Goal: Information Seeking & Learning: Learn about a topic

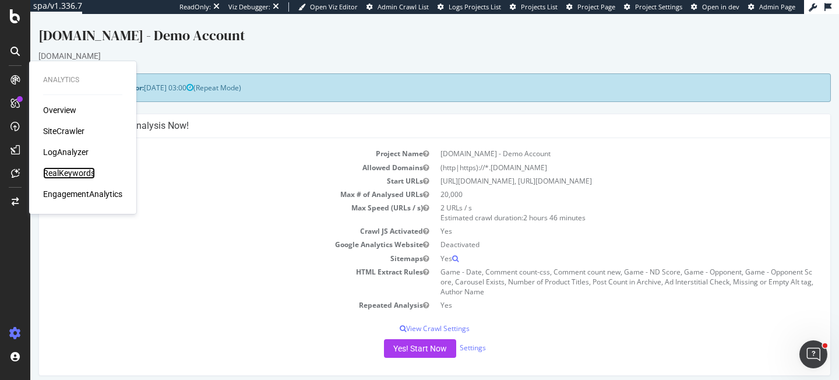
click at [80, 172] on div "RealKeywords" at bounding box center [69, 173] width 52 height 12
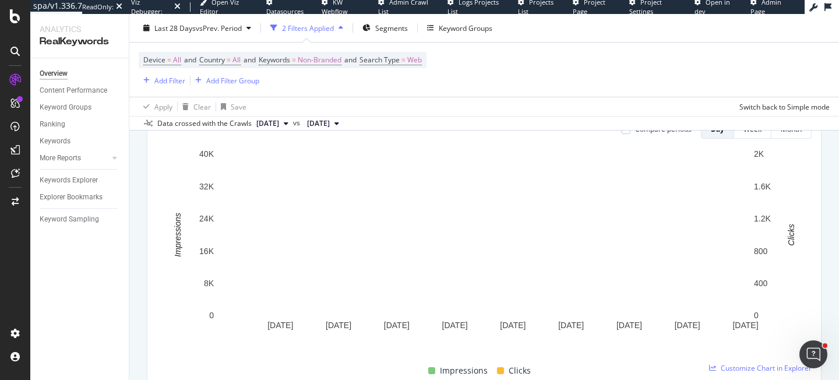
scroll to position [122, 0]
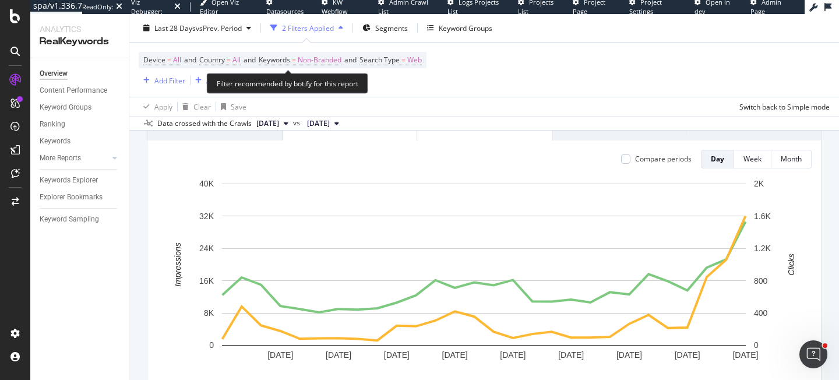
click at [416, 62] on span "Search Type = Web" at bounding box center [390, 60] width 62 height 10
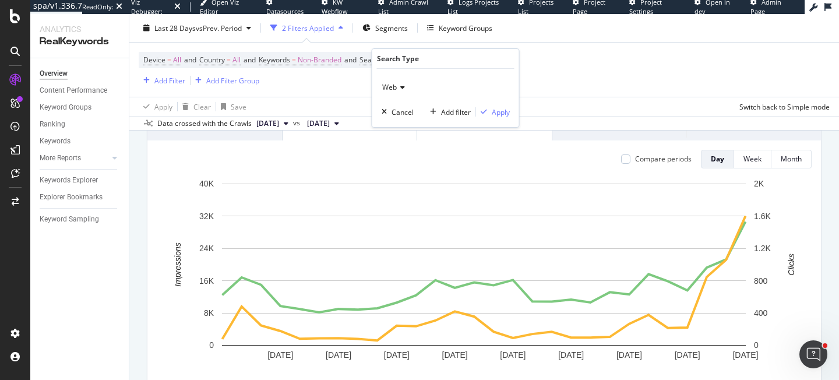
click at [400, 84] on icon at bounding box center [401, 87] width 8 height 7
click at [394, 108] on span "All" at bounding box center [391, 112] width 8 height 10
click at [503, 111] on div "Apply" at bounding box center [501, 112] width 18 height 10
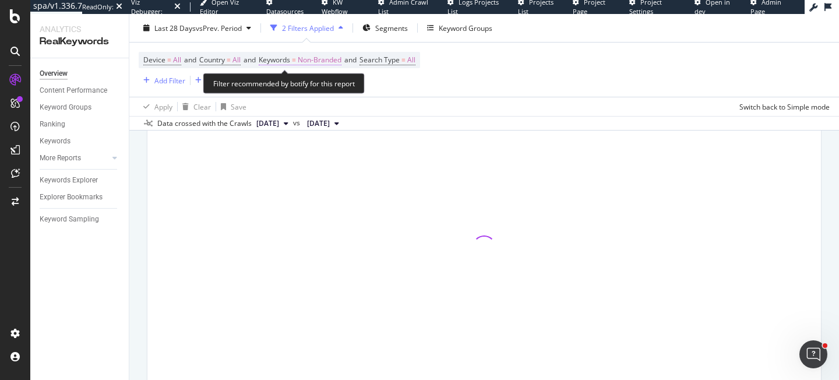
click at [332, 55] on span "Non-Branded" at bounding box center [320, 60] width 44 height 16
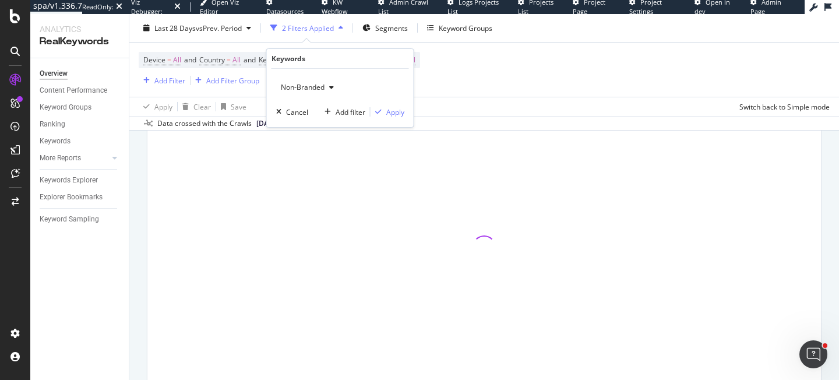
click at [315, 86] on span "Non-Branded" at bounding box center [300, 87] width 48 height 10
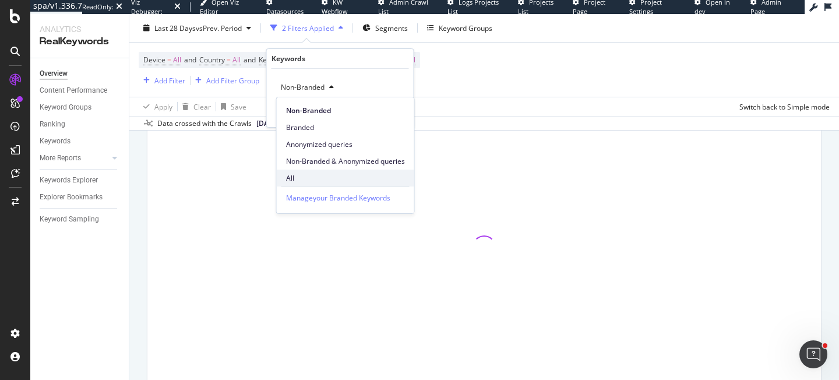
click at [299, 179] on span "All" at bounding box center [345, 178] width 119 height 10
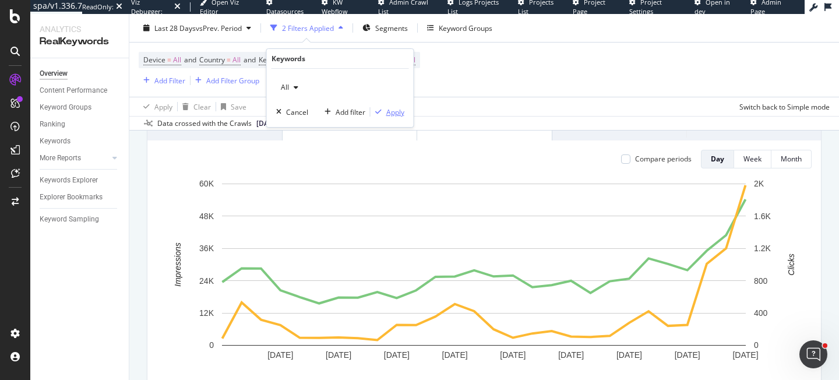
click at [398, 111] on div "Apply" at bounding box center [395, 112] width 18 height 10
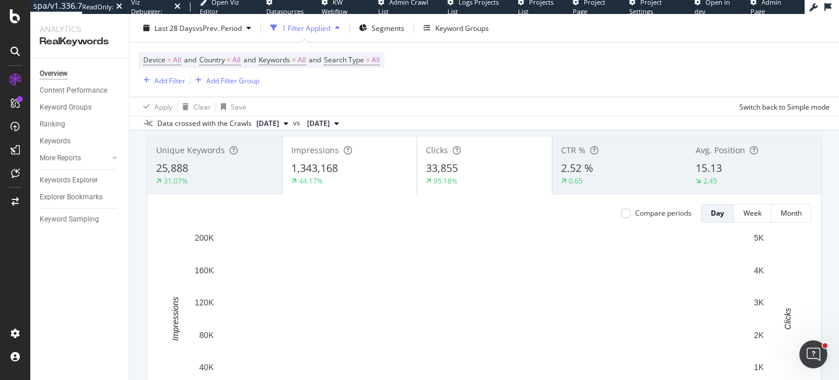
scroll to position [83, 0]
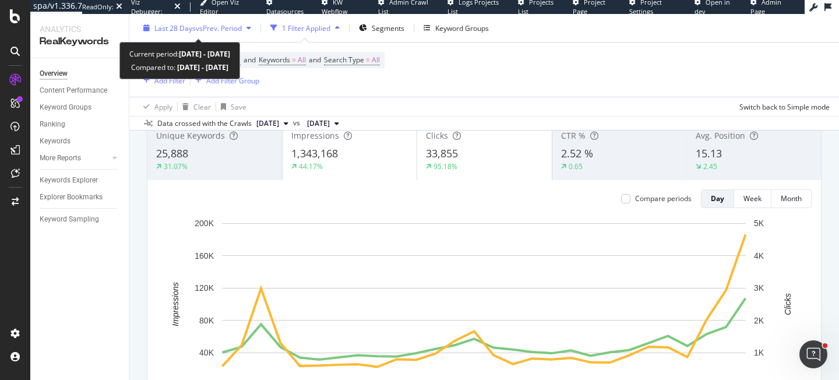
click at [221, 19] on button "Last 28 Days vs Prev. Period" at bounding box center [197, 28] width 117 height 19
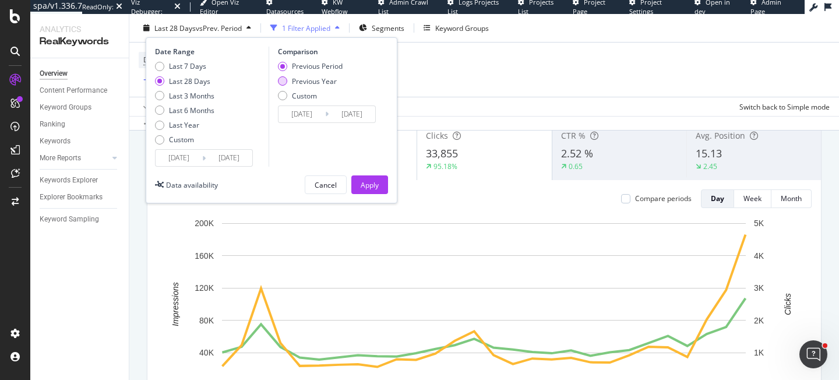
click at [318, 80] on div "Previous Year" at bounding box center [314, 81] width 45 height 10
type input "[DATE]"
click at [378, 184] on div "Apply" at bounding box center [370, 184] width 18 height 10
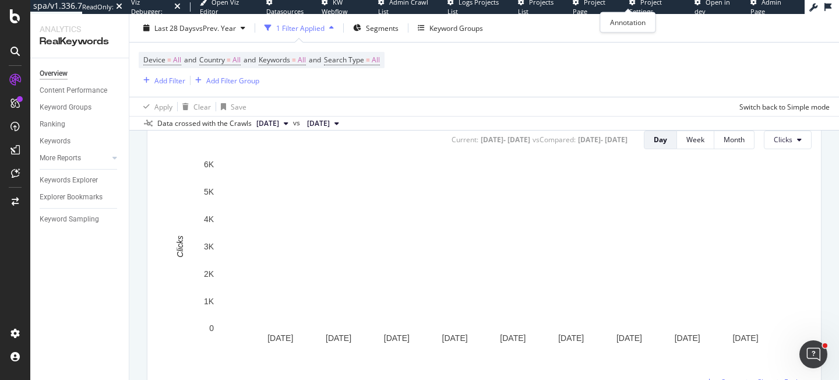
scroll to position [532, 0]
